Goal: Task Accomplishment & Management: Use online tool/utility

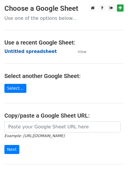
click at [20, 50] on strong "Untitled spreadsheet" at bounding box center [30, 51] width 52 height 5
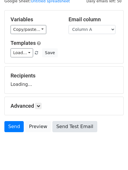
scroll to position [33, 0]
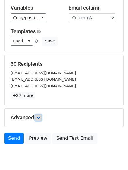
click at [40, 117] on icon at bounding box center [38, 118] width 4 height 4
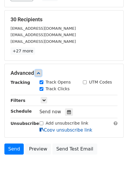
scroll to position [107, 0]
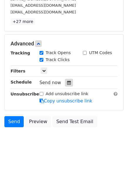
click at [67, 82] on icon at bounding box center [69, 83] width 4 height 4
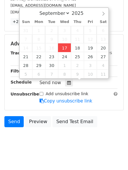
type input "2025-09-17 12:17"
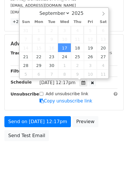
type input "17"
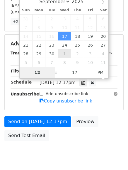
type input "4"
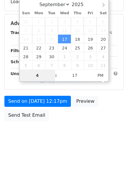
scroll to position [107, 0]
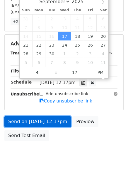
type input "2025-09-17 16:17"
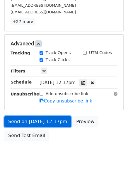
click at [40, 121] on link "Send on Sep 17 at 12:17pm" at bounding box center [37, 121] width 66 height 11
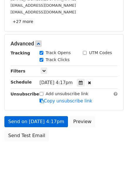
scroll to position [104, 0]
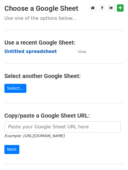
click at [19, 52] on strong "Untitled spreadsheet" at bounding box center [30, 51] width 52 height 5
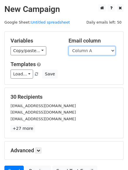
click at [88, 50] on select "Column A Column B Column C Column D Column E" at bounding box center [91, 50] width 47 height 9
select select "Column B"
click at [68, 46] on select "Column A Column B Column C Column D Column E" at bounding box center [91, 50] width 47 height 9
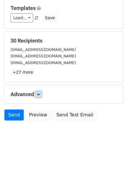
click at [38, 93] on icon at bounding box center [38, 95] width 4 height 4
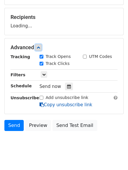
scroll to position [81, 0]
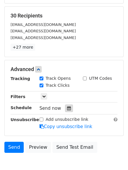
click at [67, 106] on div at bounding box center [69, 109] width 8 height 8
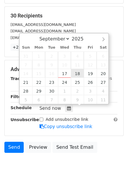
type input "2025-09-18 12:00"
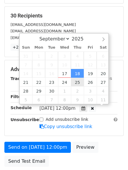
scroll to position [0, 0]
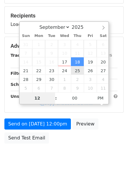
type input "5"
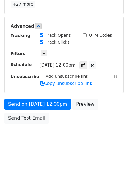
scroll to position [242, 0]
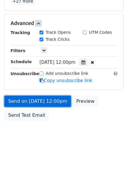
type input "2025-09-18 17:00"
click at [35, 97] on link "Send on Sep 18 at 12:00pm" at bounding box center [37, 101] width 66 height 11
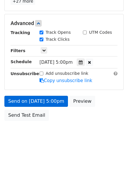
scroll to position [104, 0]
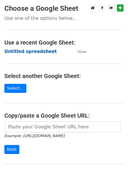
click at [21, 51] on strong "Untitled spreadsheet" at bounding box center [30, 51] width 52 height 5
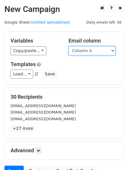
click at [88, 54] on select "Column A Column B Column C Column D Column E" at bounding box center [91, 50] width 47 height 9
select select "Column C"
click at [68, 46] on select "Column A Column B Column C Column D Column E" at bounding box center [91, 50] width 47 height 9
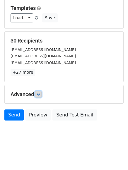
click at [41, 94] on link at bounding box center [38, 94] width 6 height 6
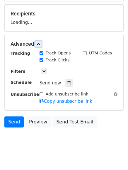
scroll to position [86, 0]
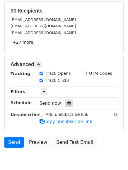
click at [66, 101] on div at bounding box center [69, 104] width 8 height 8
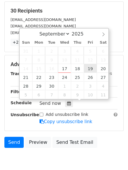
type input "2025-09-19 12:00"
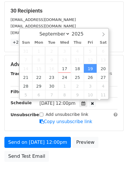
scroll to position [0, 0]
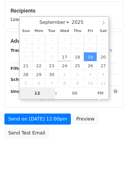
type input "6"
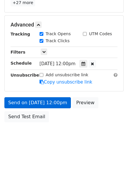
scroll to position [242, 0]
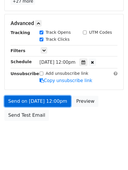
type input "2025-09-19 18:00"
click at [50, 100] on link "Send on Sep 19 at 12:00pm" at bounding box center [37, 101] width 66 height 11
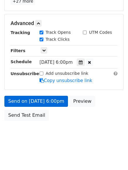
scroll to position [104, 0]
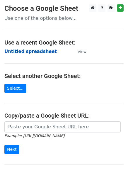
click at [20, 51] on strong "Untitled spreadsheet" at bounding box center [30, 51] width 52 height 5
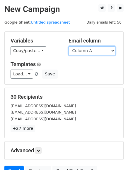
click at [81, 53] on select "Column A Column B Column C Column D Column E" at bounding box center [91, 50] width 47 height 9
select select "Column D"
click at [68, 46] on select "Column A Column B Column C Column D Column E" at bounding box center [91, 50] width 47 height 9
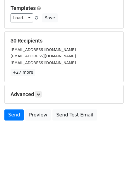
click at [43, 95] on h5 "Advanced" at bounding box center [64, 94] width 107 height 6
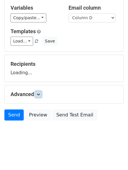
click at [41, 94] on link at bounding box center [38, 94] width 6 height 6
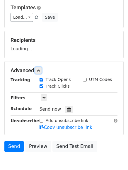
scroll to position [86, 0]
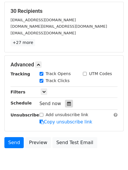
click at [68, 106] on icon at bounding box center [69, 104] width 4 height 4
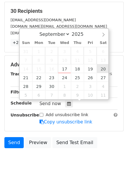
type input "[DATE] 12:00"
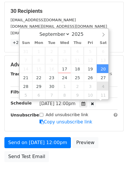
scroll to position [0, 0]
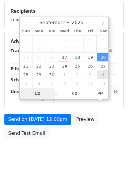
type input "7"
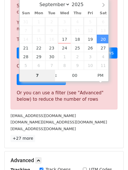
scroll to position [242, 0]
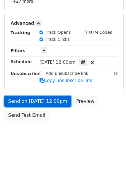
type input "[DATE] 19:00"
click at [36, 106] on link "Send on [DATE] 12:00pm" at bounding box center [37, 101] width 66 height 11
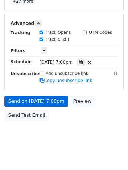
scroll to position [104, 0]
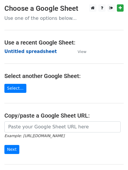
click at [17, 53] on strong "Untitled spreadsheet" at bounding box center [30, 51] width 52 height 5
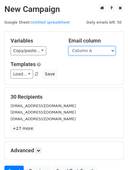
click at [91, 49] on select "Column A Column B Column C Column D Column E" at bounding box center [91, 50] width 47 height 9
select select "Column E"
click at [68, 46] on select "Column A Column B Column C Column D Column E" at bounding box center [91, 50] width 47 height 9
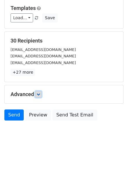
click at [39, 95] on icon at bounding box center [38, 95] width 4 height 4
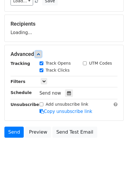
scroll to position [90, 0]
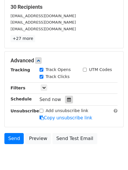
click at [68, 100] on div at bounding box center [69, 100] width 8 height 8
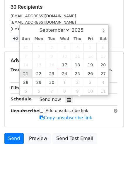
type input "[DATE] 12:00"
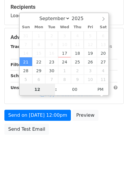
type input "8"
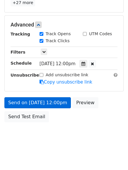
scroll to position [242, 0]
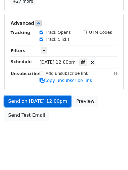
type input "2025-09-21 20:00"
click at [27, 101] on link "Send on Sep 21 at 12:00pm" at bounding box center [37, 101] width 66 height 11
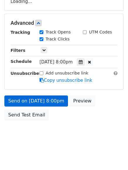
scroll to position [104, 0]
